Goal: Information Seeking & Learning: Learn about a topic

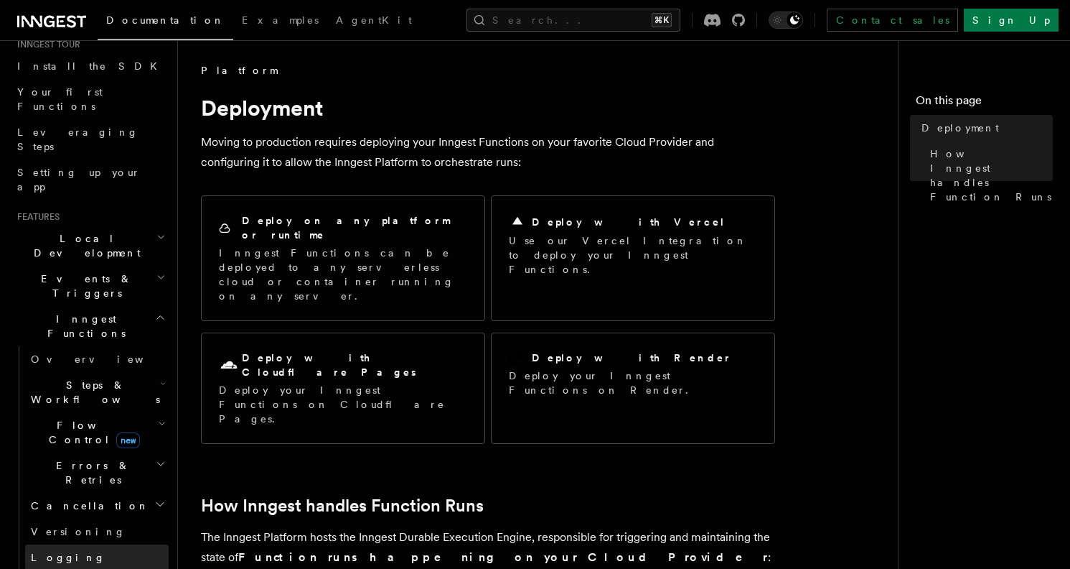
scroll to position [157, 0]
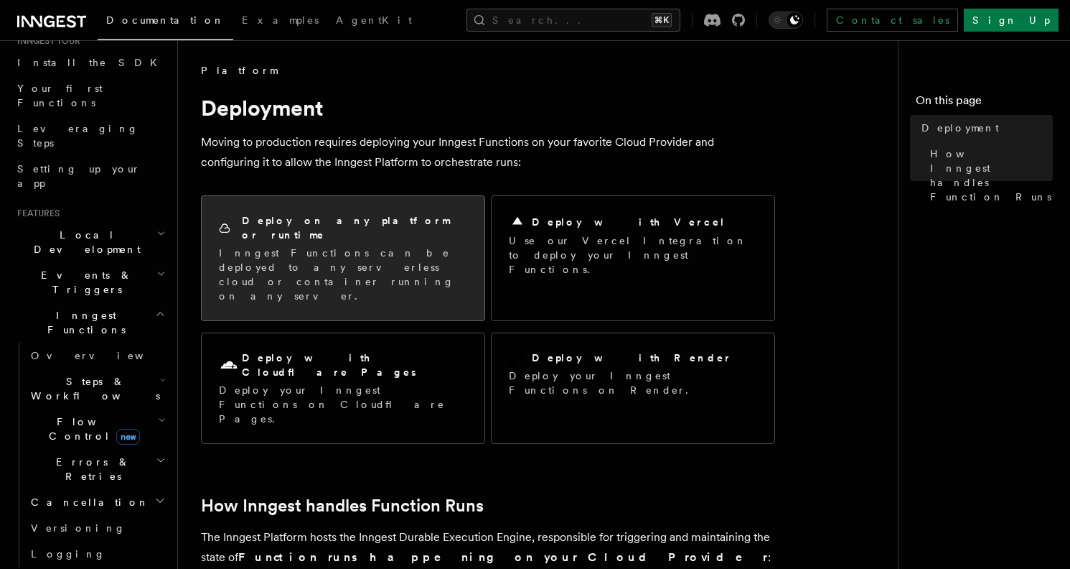
click at [347, 258] on p "Inngest Functions can be deployed to any serverless cloud or container running …" at bounding box center [343, 274] width 248 height 57
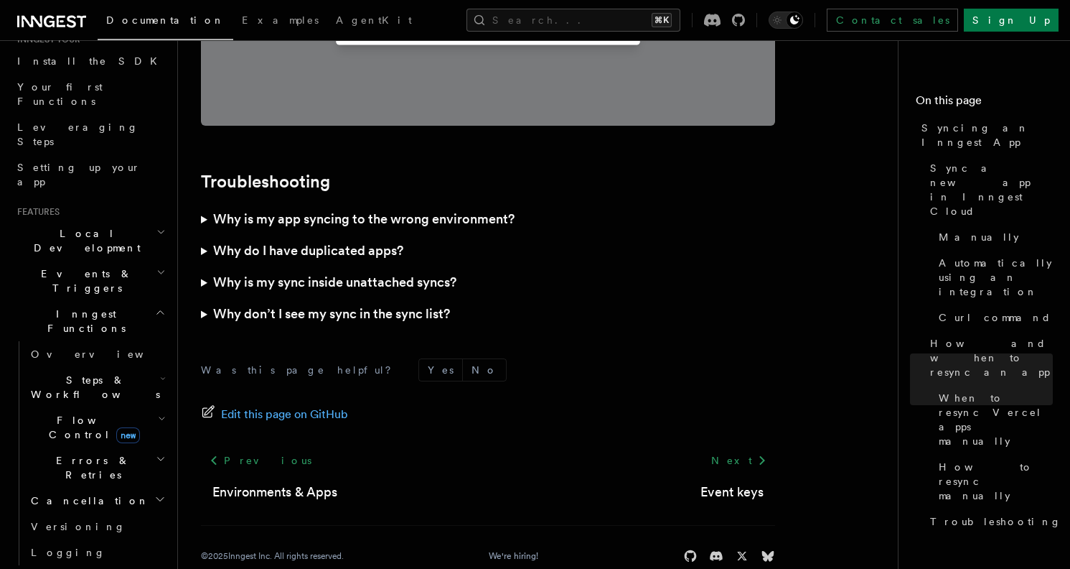
scroll to position [406, 0]
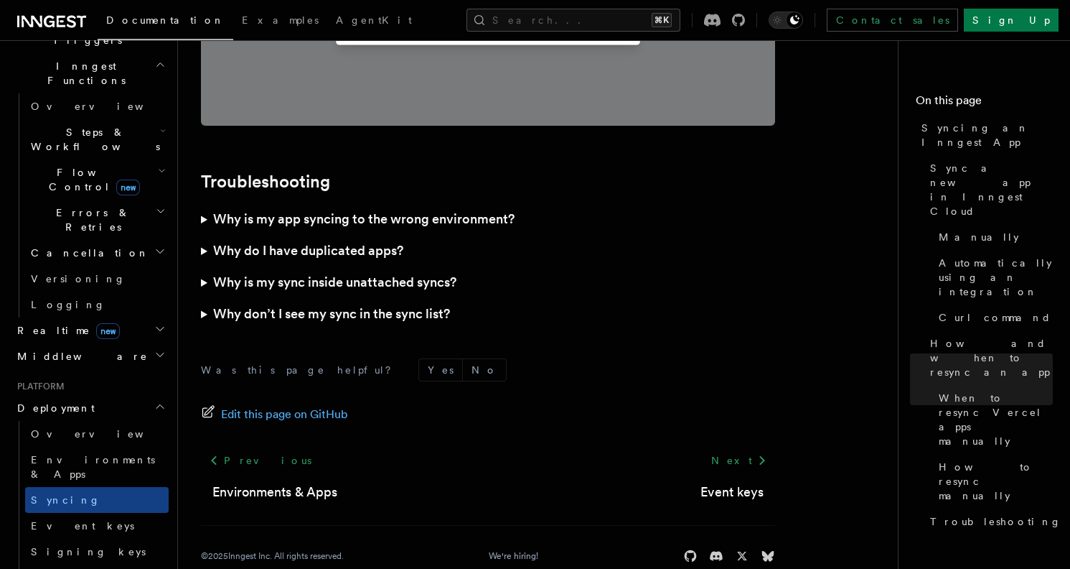
click at [159, 568] on icon "button" at bounding box center [162, 575] width 7 height 11
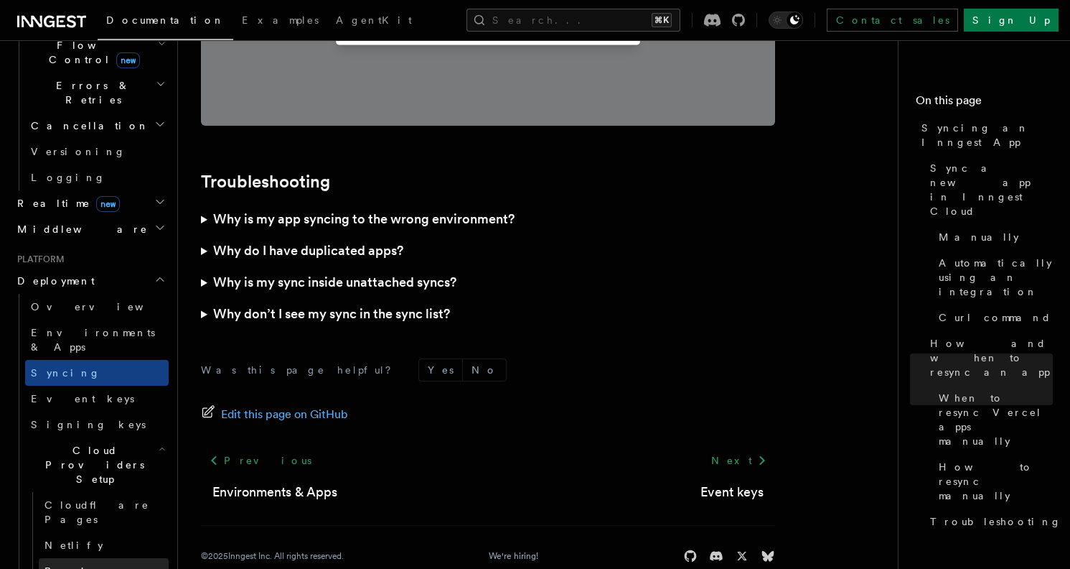
scroll to position [543, 0]
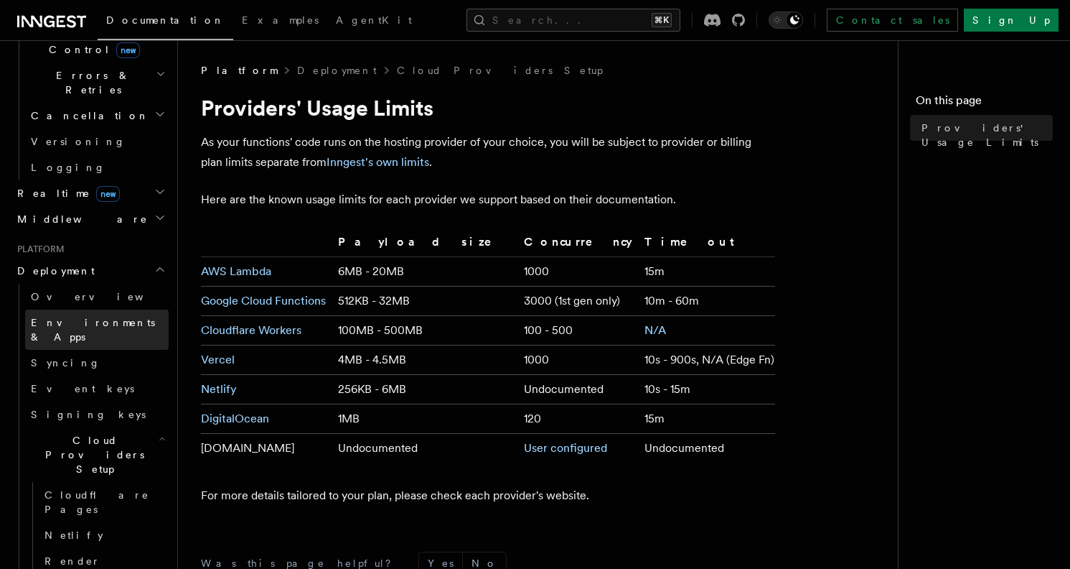
click at [104, 317] on span "Environments & Apps" at bounding box center [93, 330] width 124 height 26
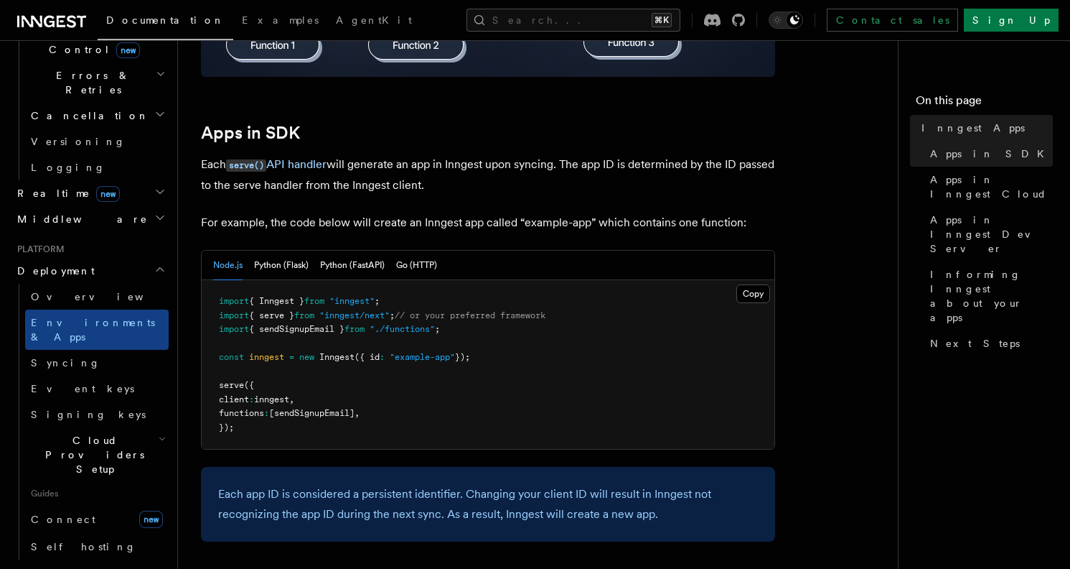
scroll to position [668, 0]
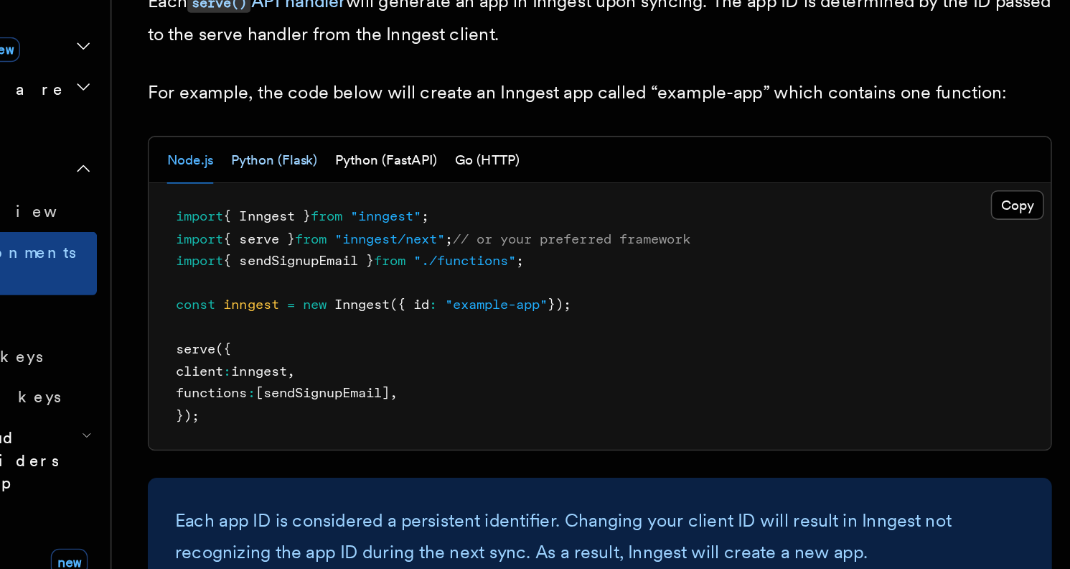
click at [274, 256] on button "Python (Flask)" at bounding box center [281, 263] width 55 height 29
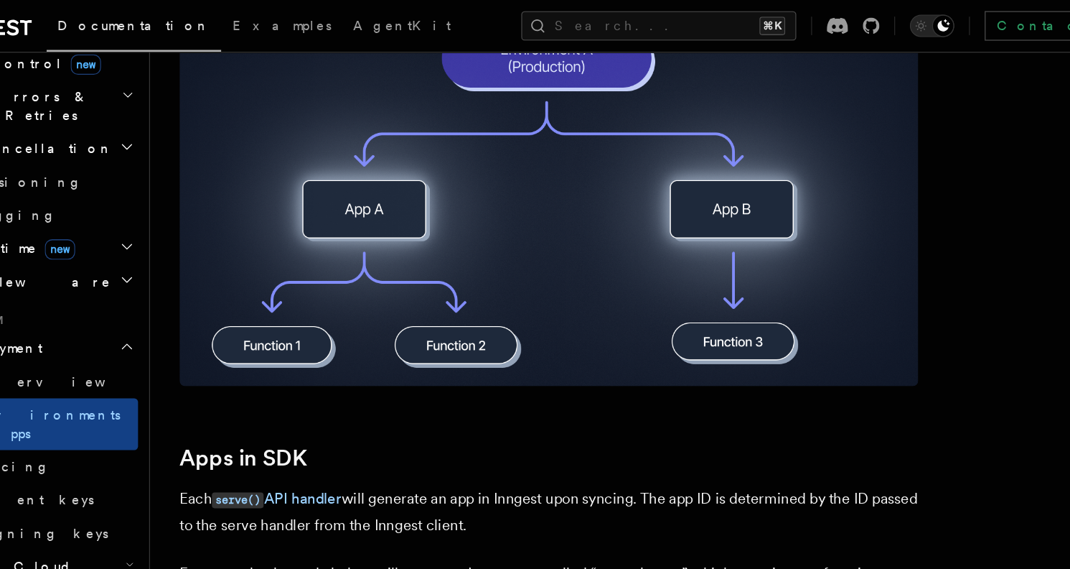
scroll to position [0, 0]
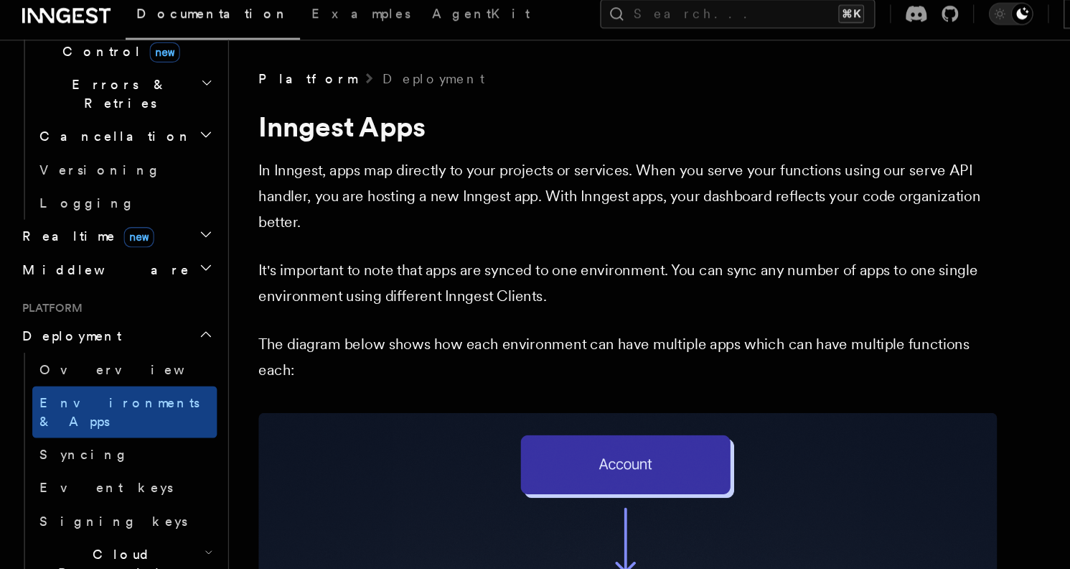
click at [90, 505] on link "Connect new" at bounding box center [97, 519] width 144 height 29
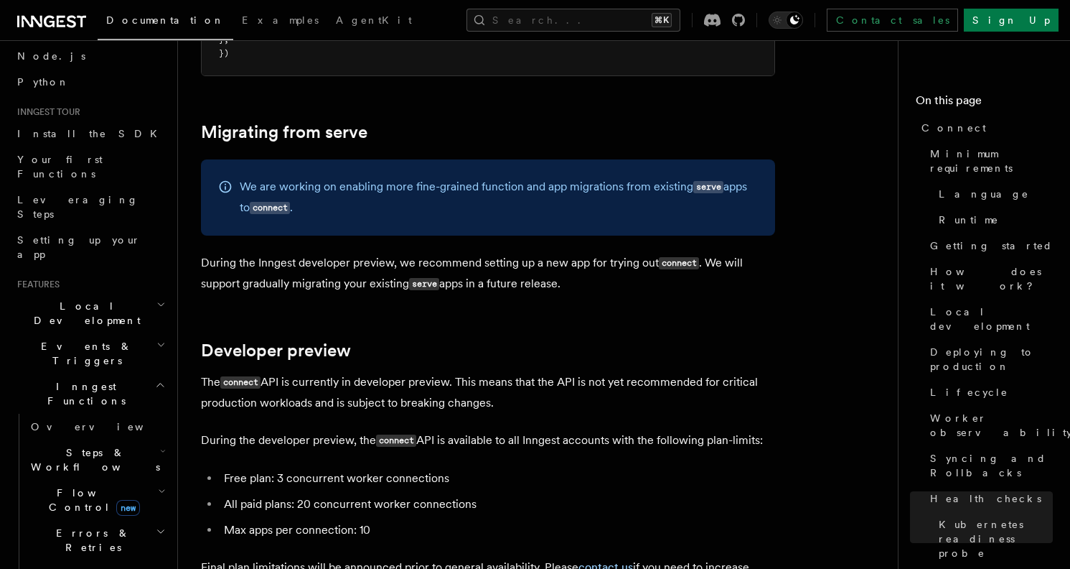
scroll to position [92, 0]
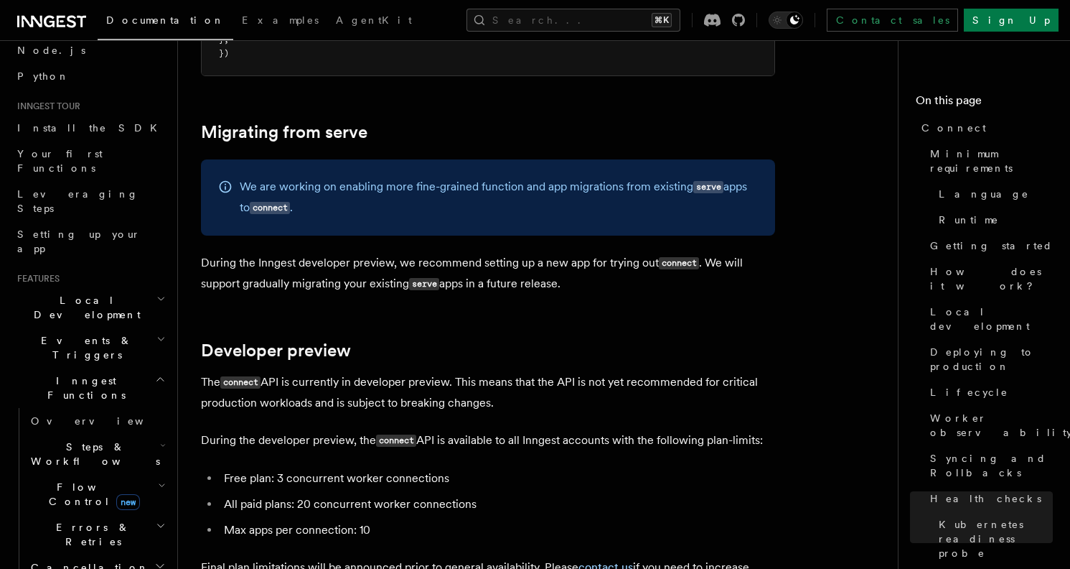
click at [81, 439] on span "Steps & Workflows" at bounding box center [92, 453] width 135 height 29
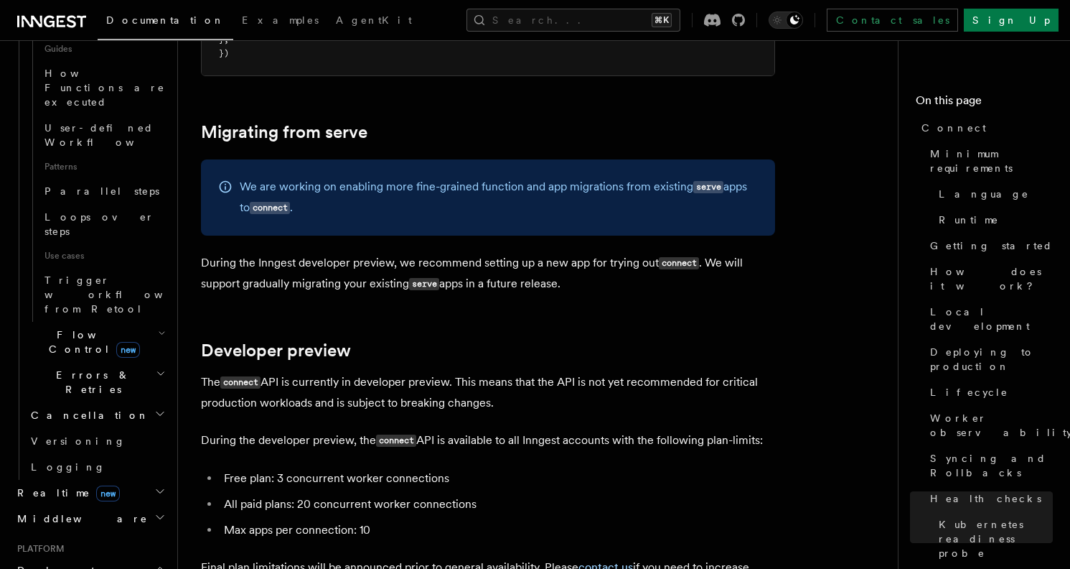
scroll to position [805, 0]
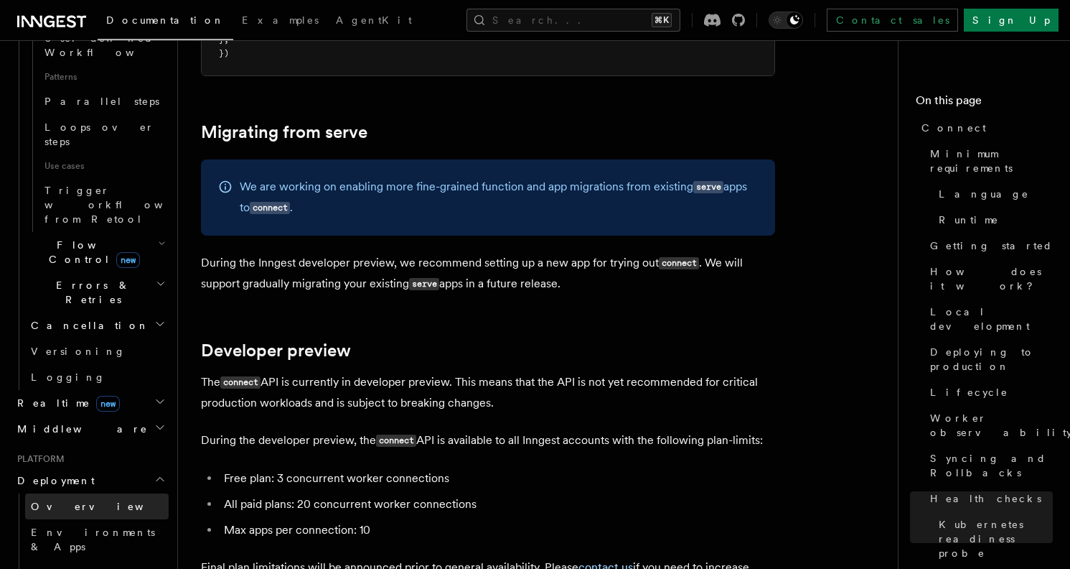
click at [101, 493] on link "Overview" at bounding box center [97, 506] width 144 height 26
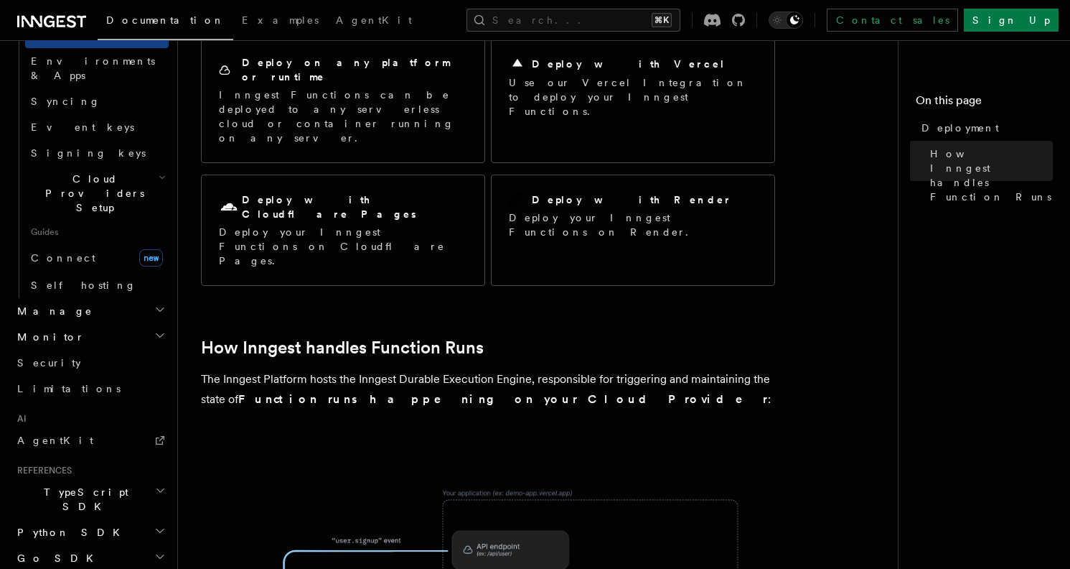
scroll to position [11, 0]
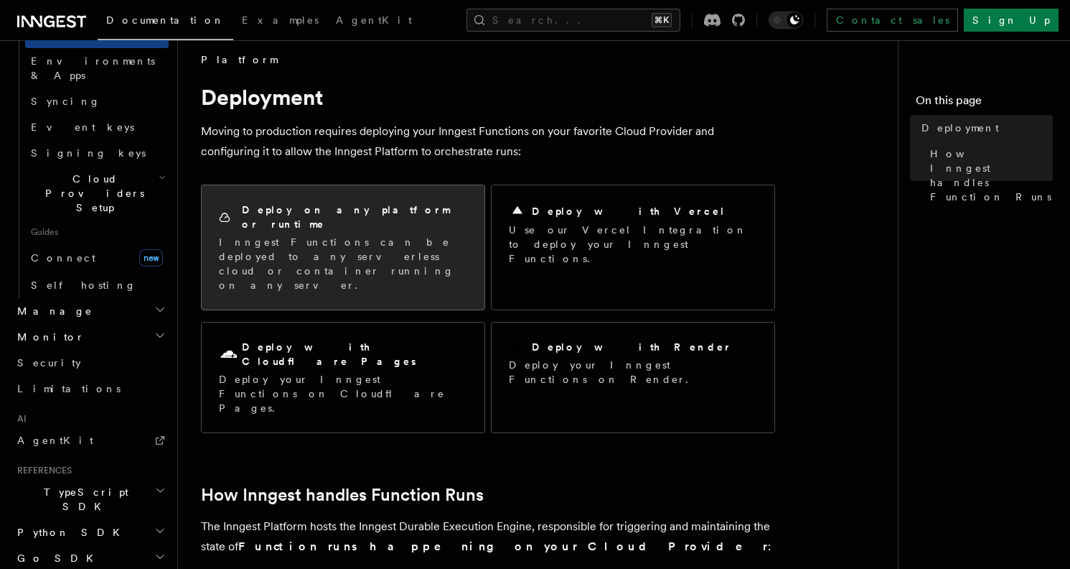
click at [364, 211] on h2 "Deploy on any platform or runtime" at bounding box center [354, 216] width 225 height 29
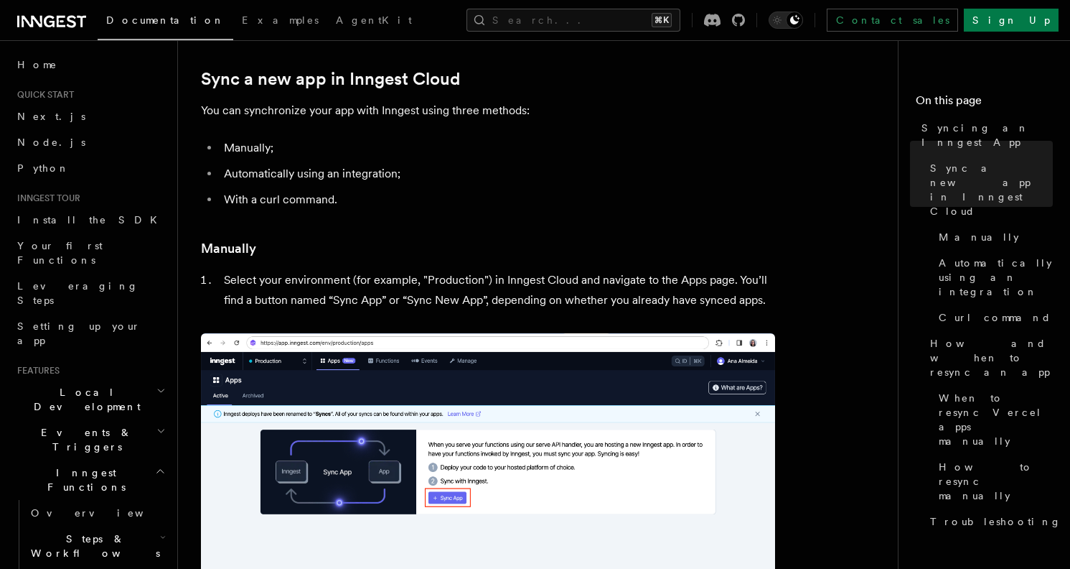
click at [560, 181] on li "Automatically using an integration;" at bounding box center [498, 174] width 556 height 20
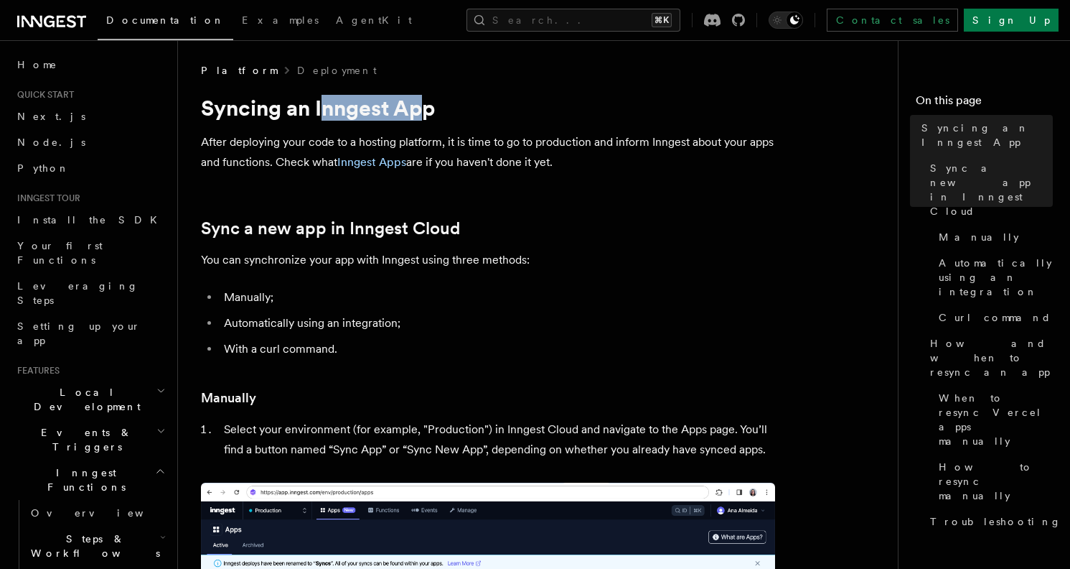
drag, startPoint x: 320, startPoint y: 108, endPoint x: 426, endPoint y: 109, distance: 106.3
click at [426, 109] on h1 "Syncing an Inngest App" at bounding box center [488, 108] width 574 height 26
drag, startPoint x: 324, startPoint y: 106, endPoint x: 511, endPoint y: 111, distance: 187.4
click at [511, 111] on h1 "Syncing an Inngest App" at bounding box center [488, 108] width 574 height 26
copy h1 "Inngest App"
